Goal: Find specific page/section: Find specific page/section

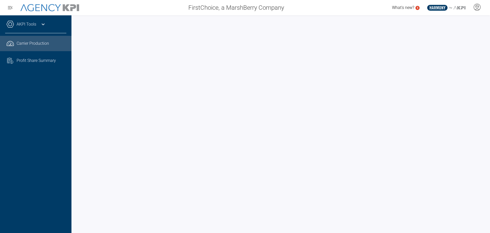
click at [37, 26] on div "AKPI Tools" at bounding box center [35, 26] width 61 height 13
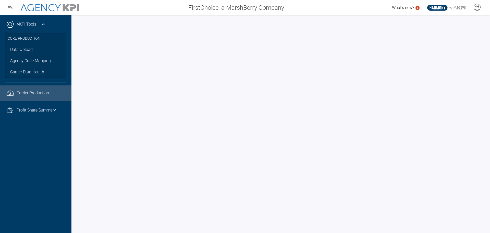
click at [38, 91] on span "Carrier Production" at bounding box center [33, 93] width 32 height 6
click at [37, 24] on div "AKPI Tools" at bounding box center [35, 26] width 61 height 13
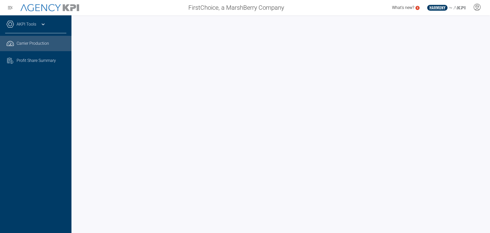
click at [51, 45] on div "Carrier Production" at bounding box center [42, 43] width 50 height 6
click at [76, 139] on div at bounding box center [281, 123] width 419 height 217
